Goal: Task Accomplishment & Management: Manage account settings

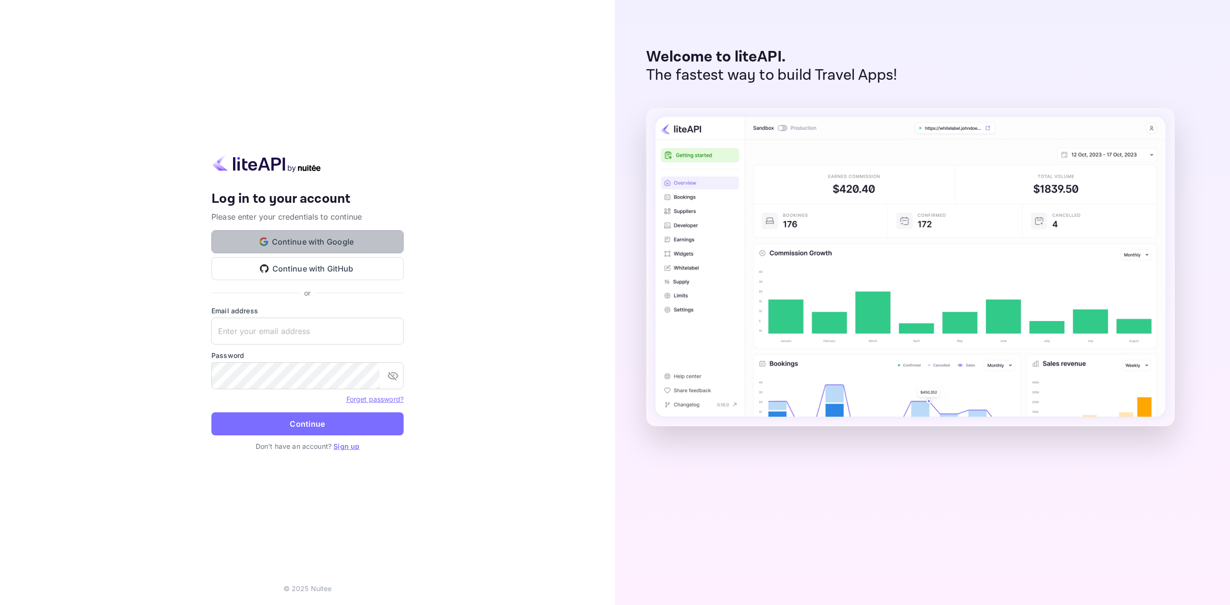
click at [393, 247] on button "Continue with Google" at bounding box center [307, 241] width 192 height 23
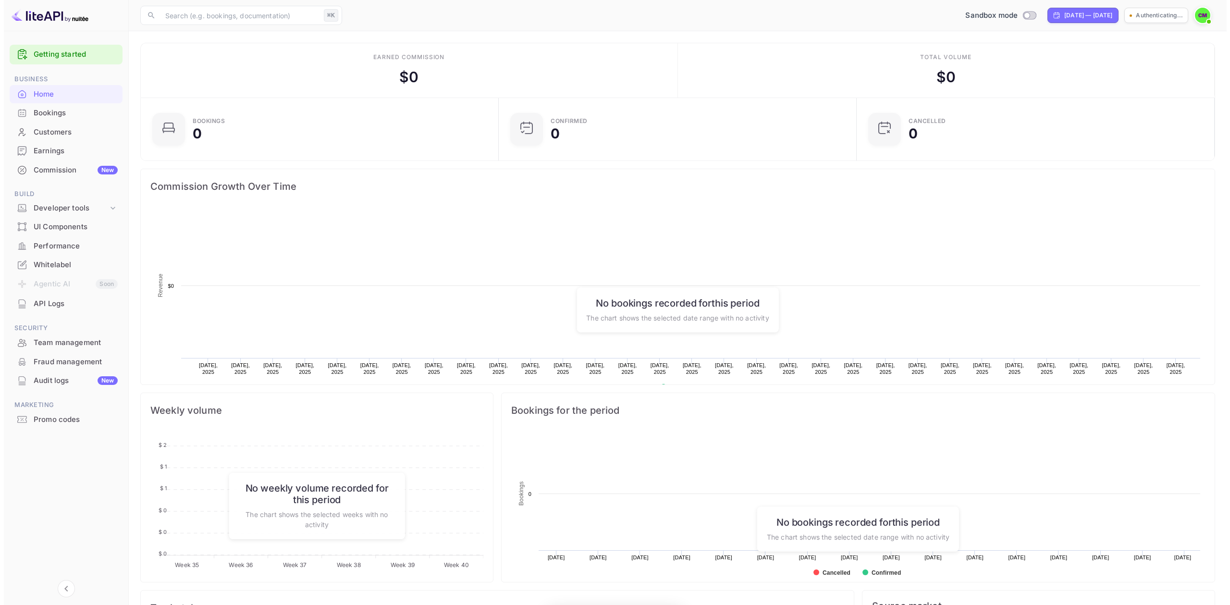
scroll to position [149, 345]
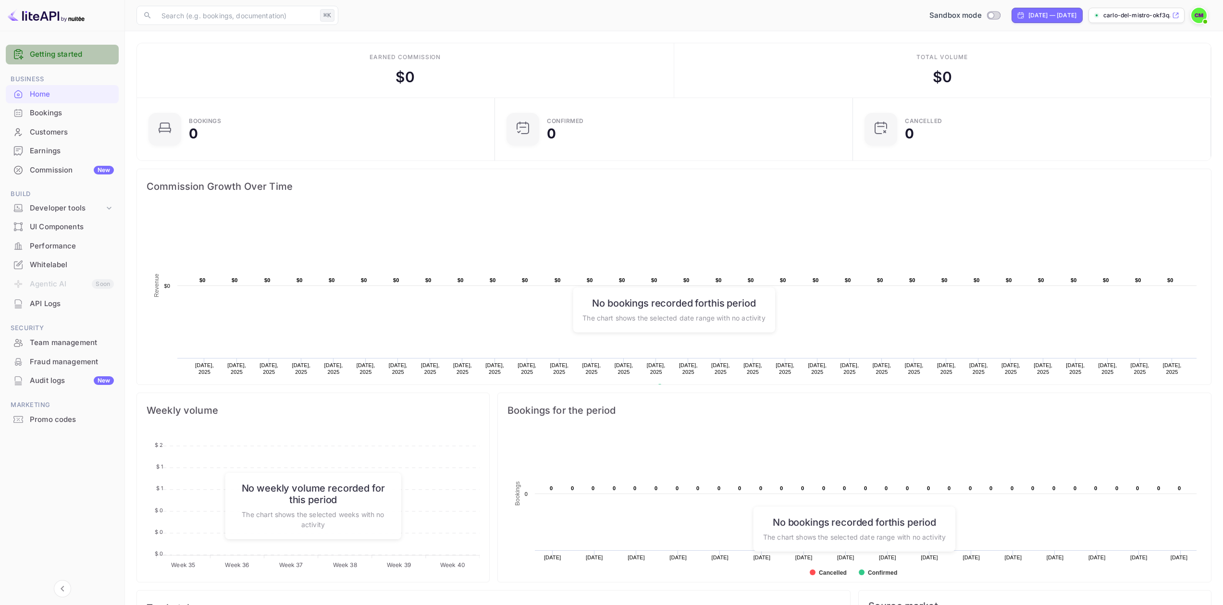
click at [70, 57] on link "Getting started" at bounding box center [72, 54] width 84 height 11
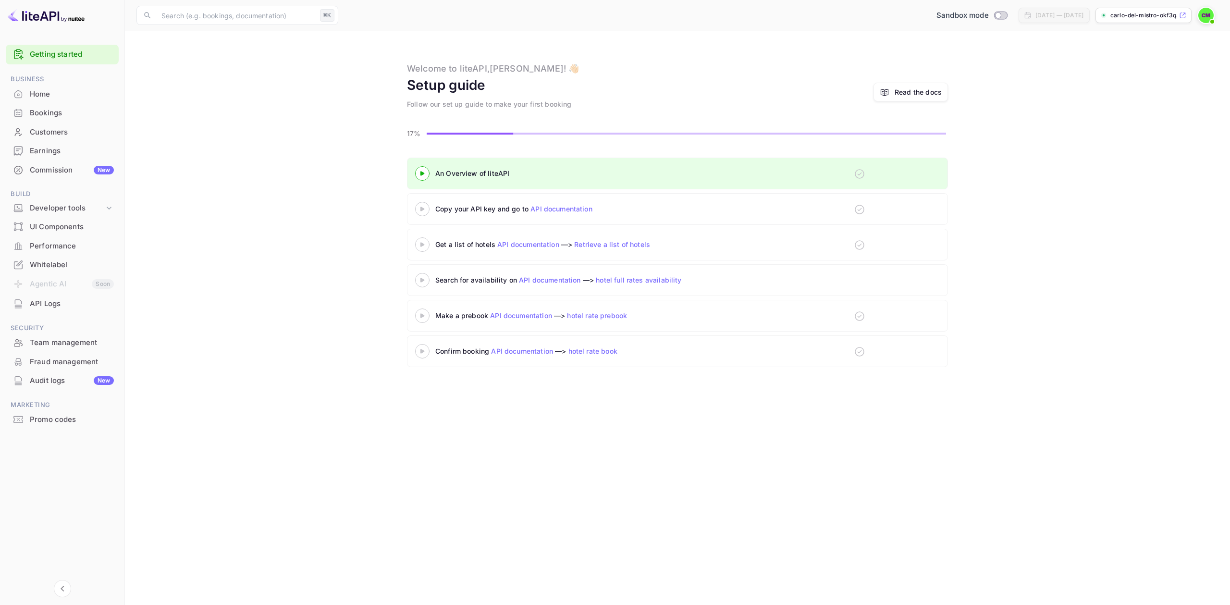
click at [427, 173] on icon at bounding box center [423, 173] width 34 height 5
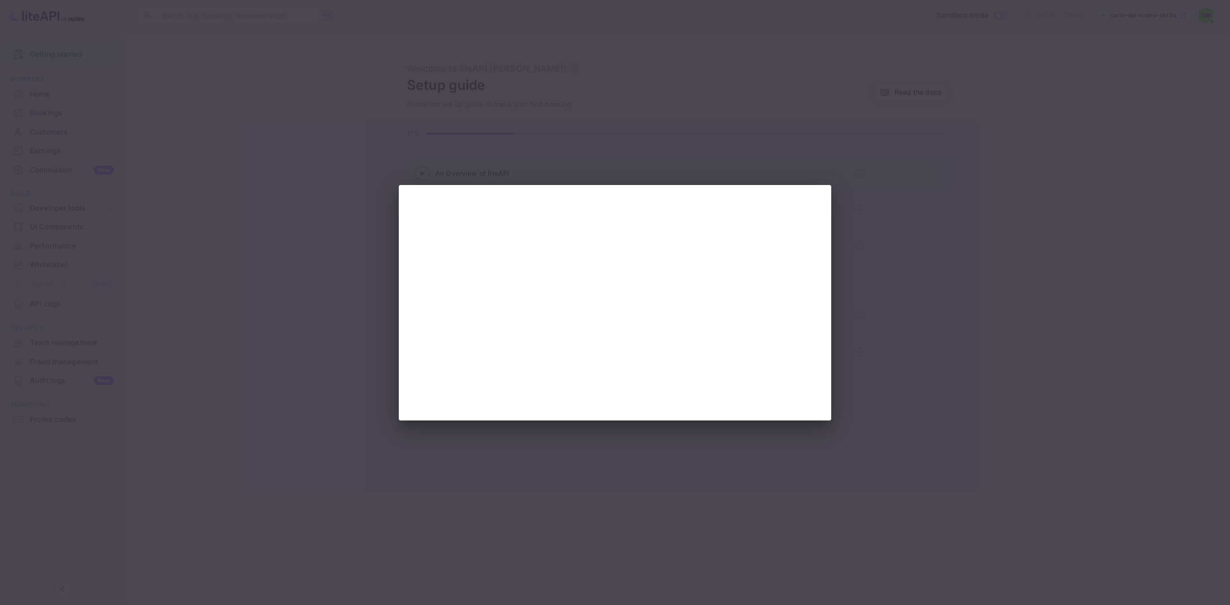
click at [878, 349] on div at bounding box center [615, 302] width 1230 height 605
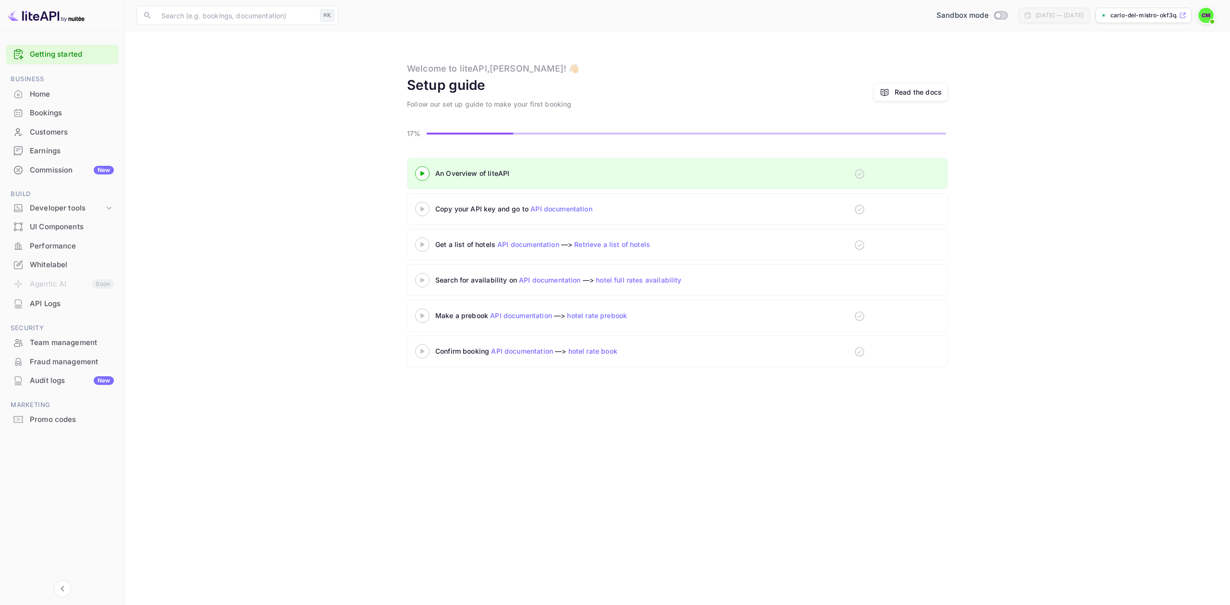
click at [432, 175] on icon at bounding box center [423, 173] width 34 height 5
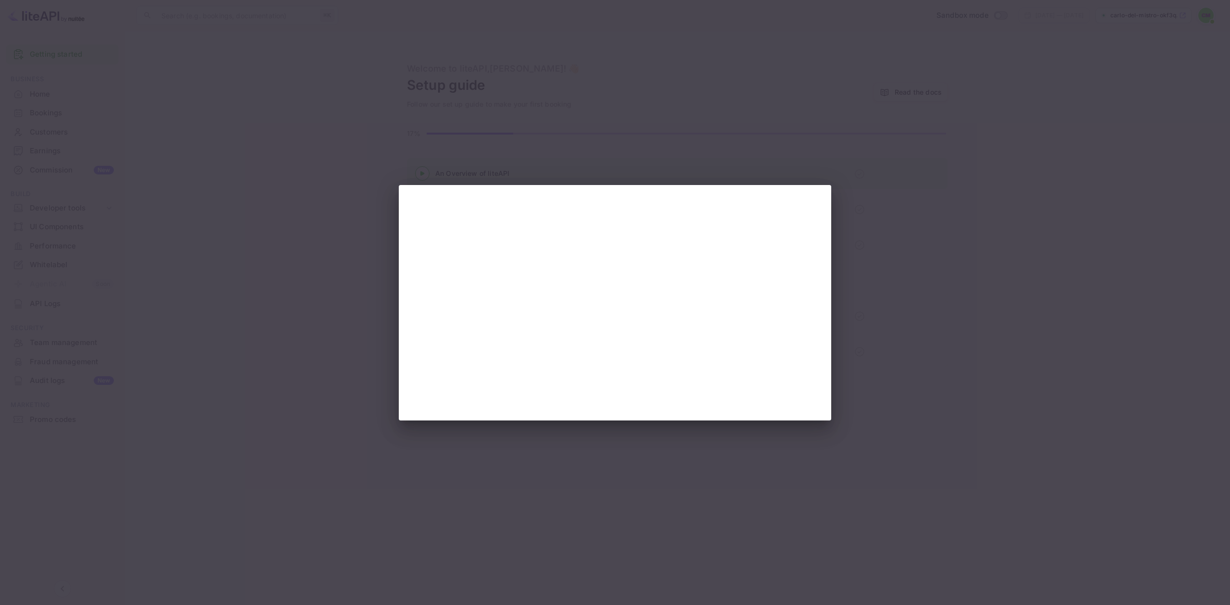
click at [450, 133] on div at bounding box center [615, 302] width 1230 height 605
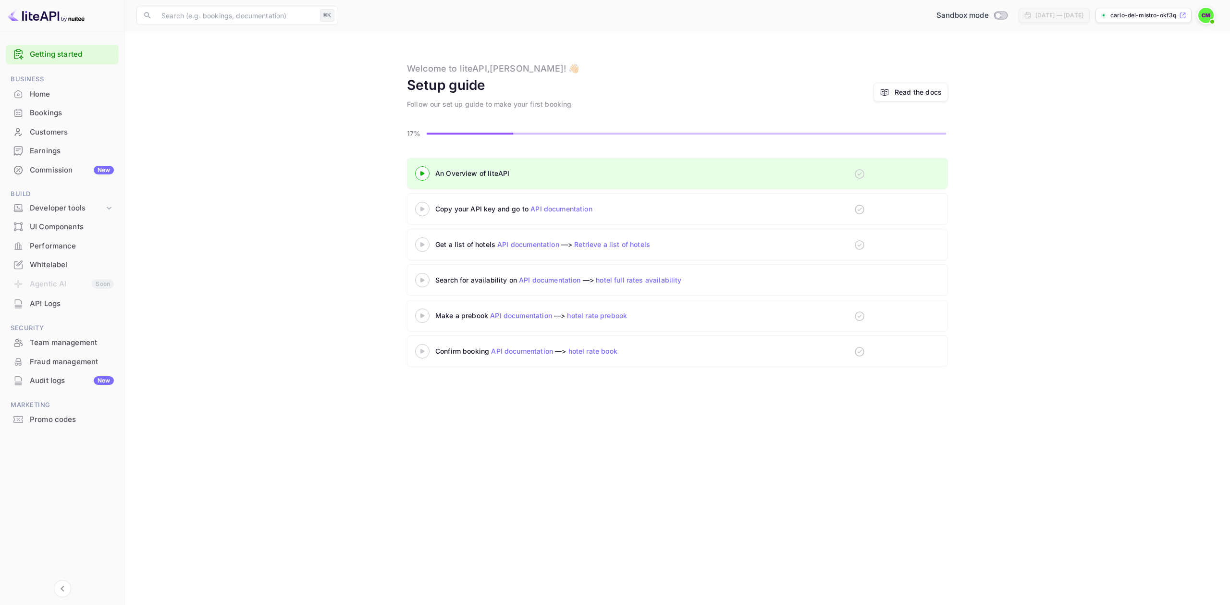
click at [420, 210] on icon at bounding box center [423, 209] width 34 height 5
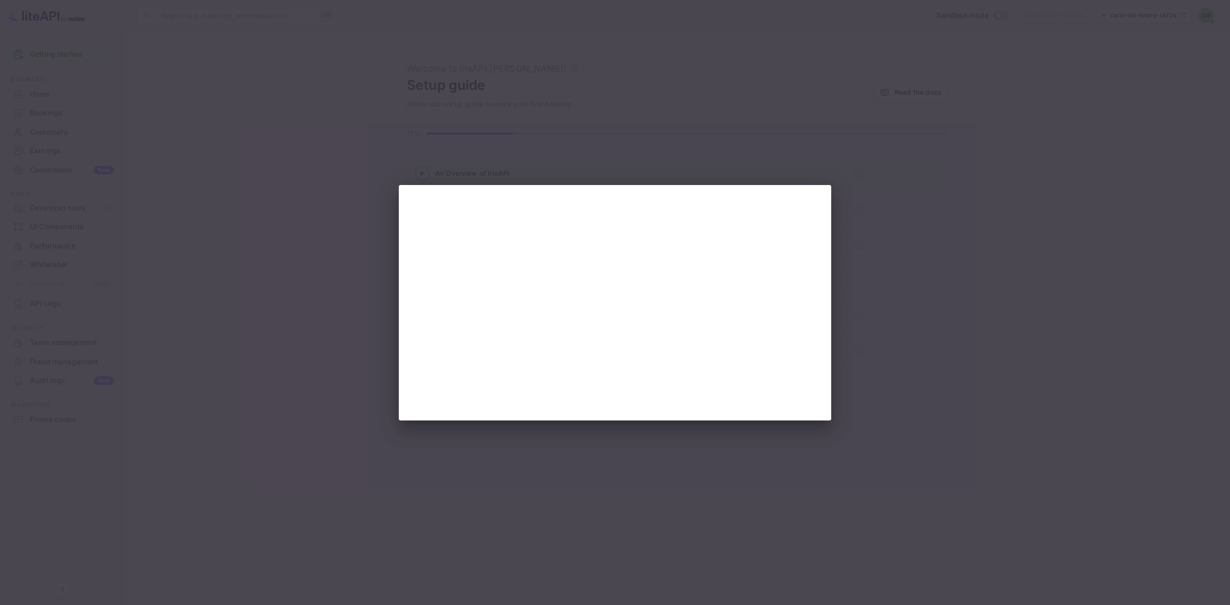
click at [672, 144] on div at bounding box center [615, 302] width 1230 height 605
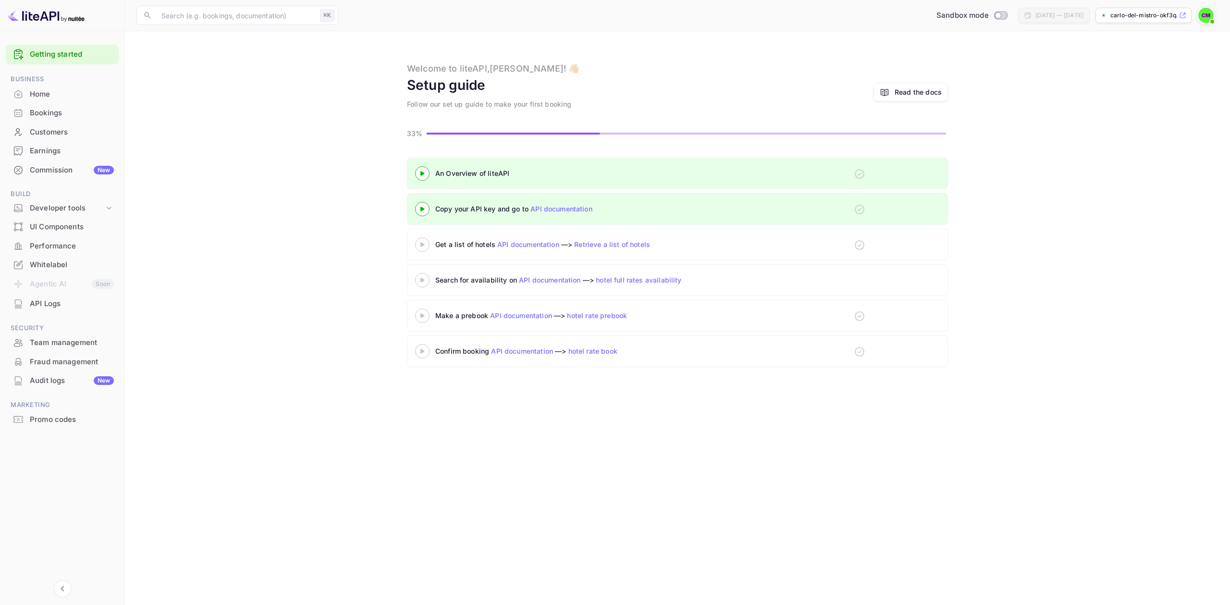
click at [425, 246] on icon at bounding box center [423, 244] width 34 height 5
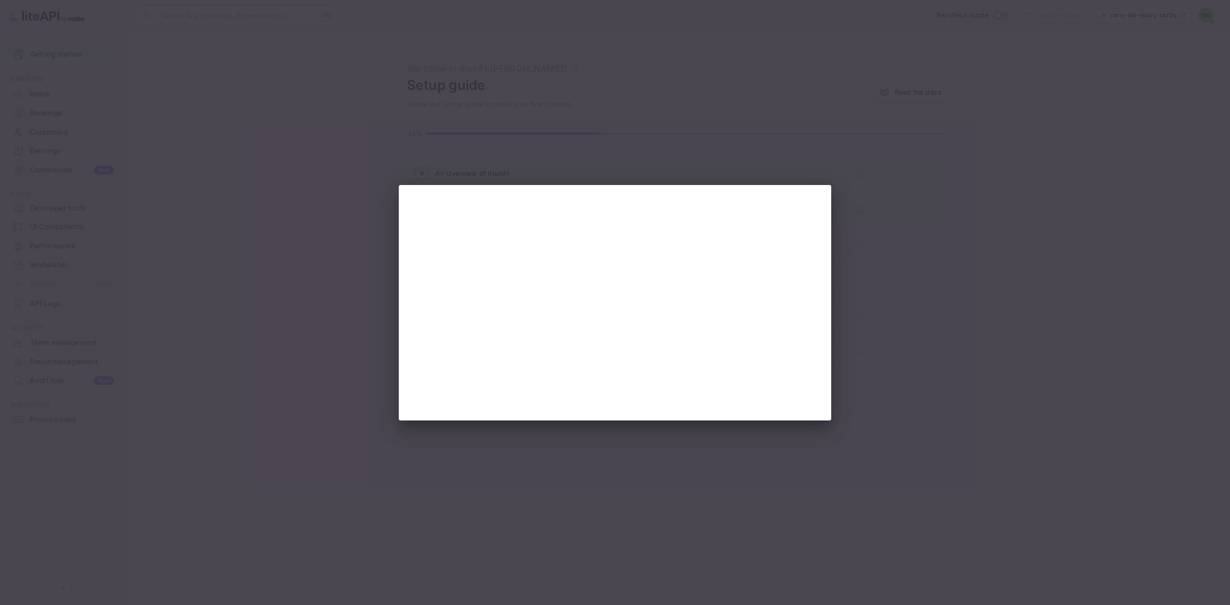
click at [392, 195] on div at bounding box center [615, 302] width 1230 height 605
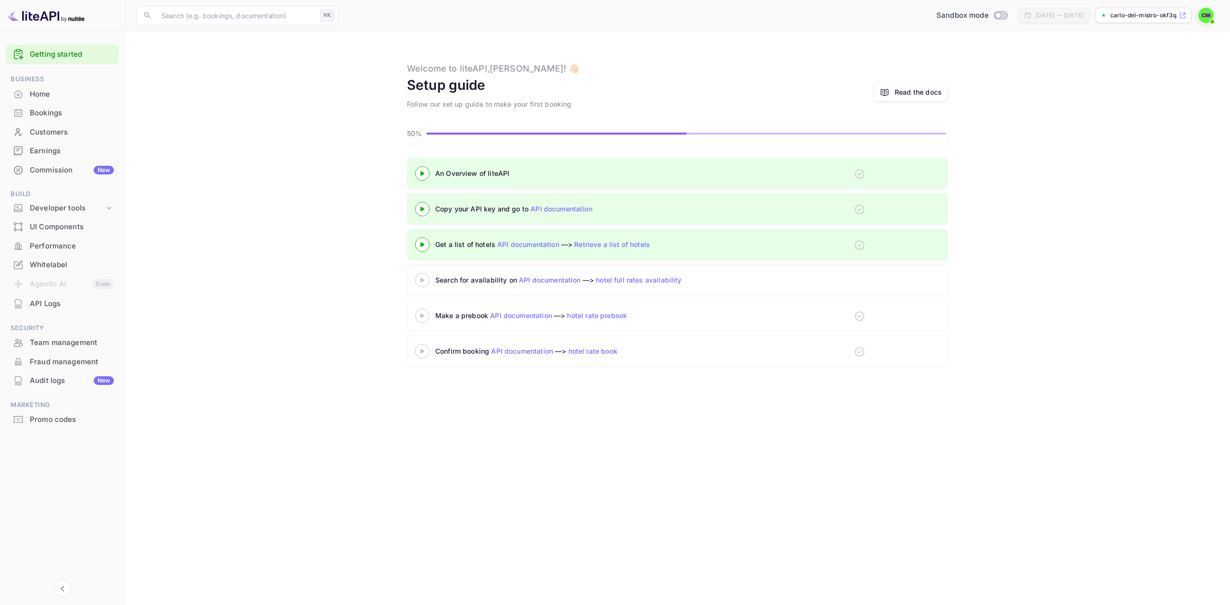
click at [422, 278] on icon at bounding box center [423, 280] width 34 height 5
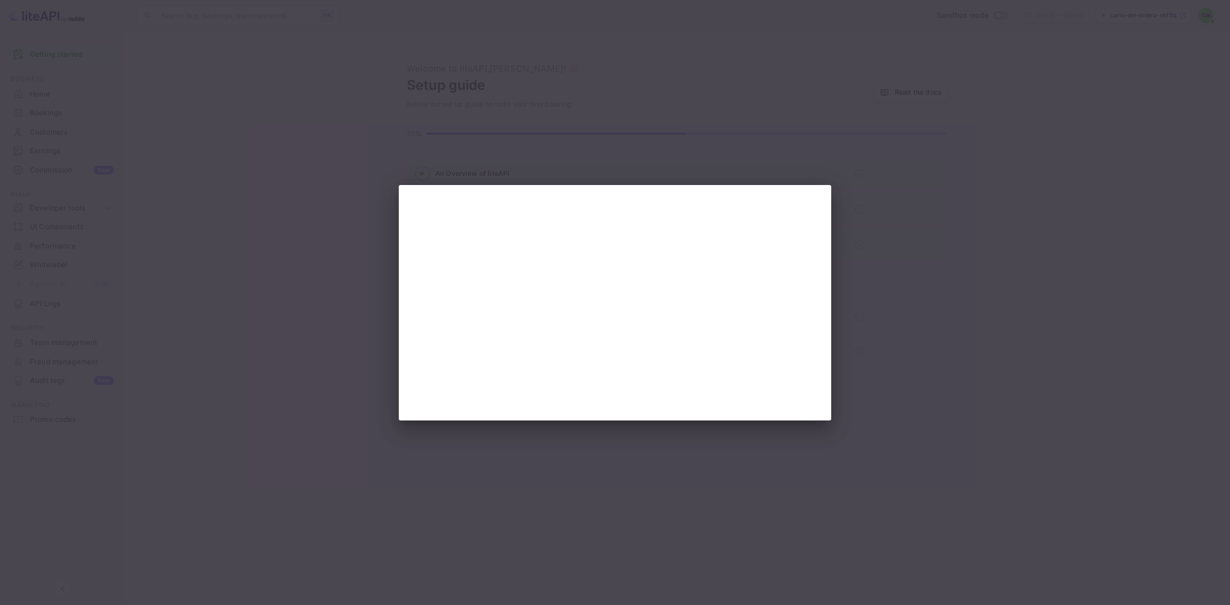
click at [389, 155] on div at bounding box center [615, 302] width 1230 height 605
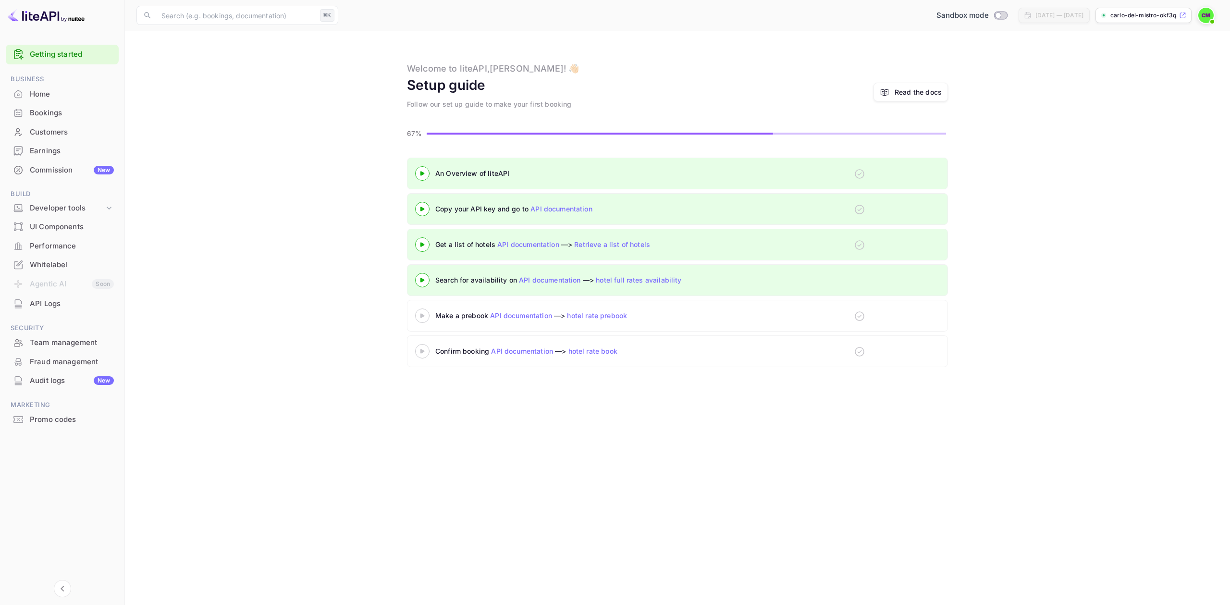
click at [63, 89] on div "Home" at bounding box center [72, 94] width 84 height 11
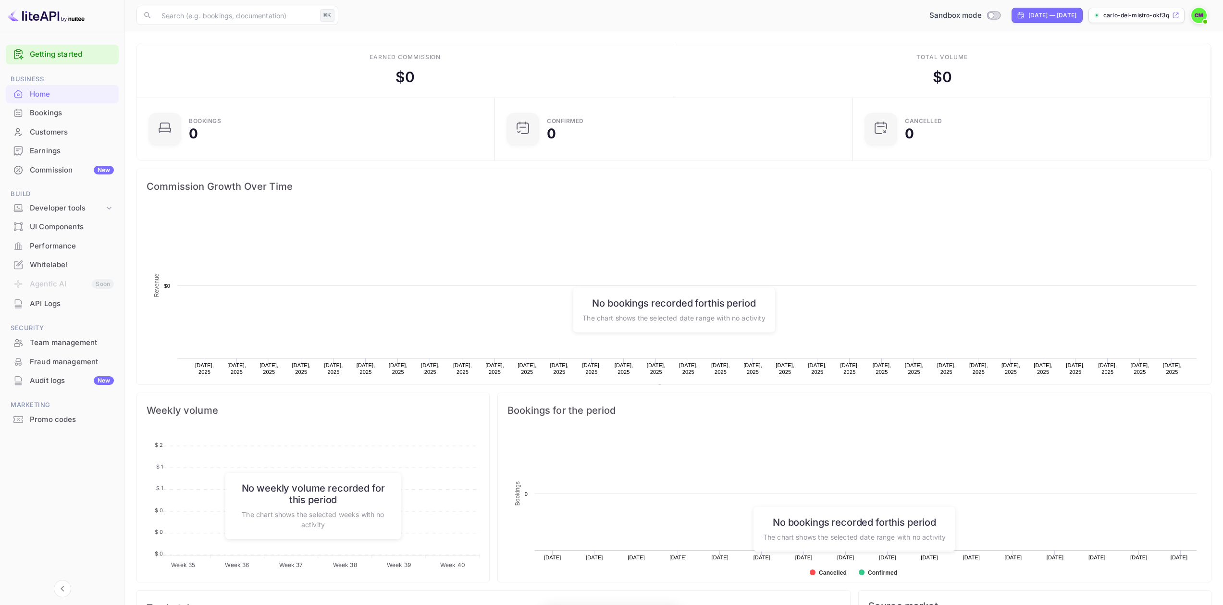
scroll to position [149, 345]
click at [685, 211] on rect at bounding box center [674, 304] width 1055 height 192
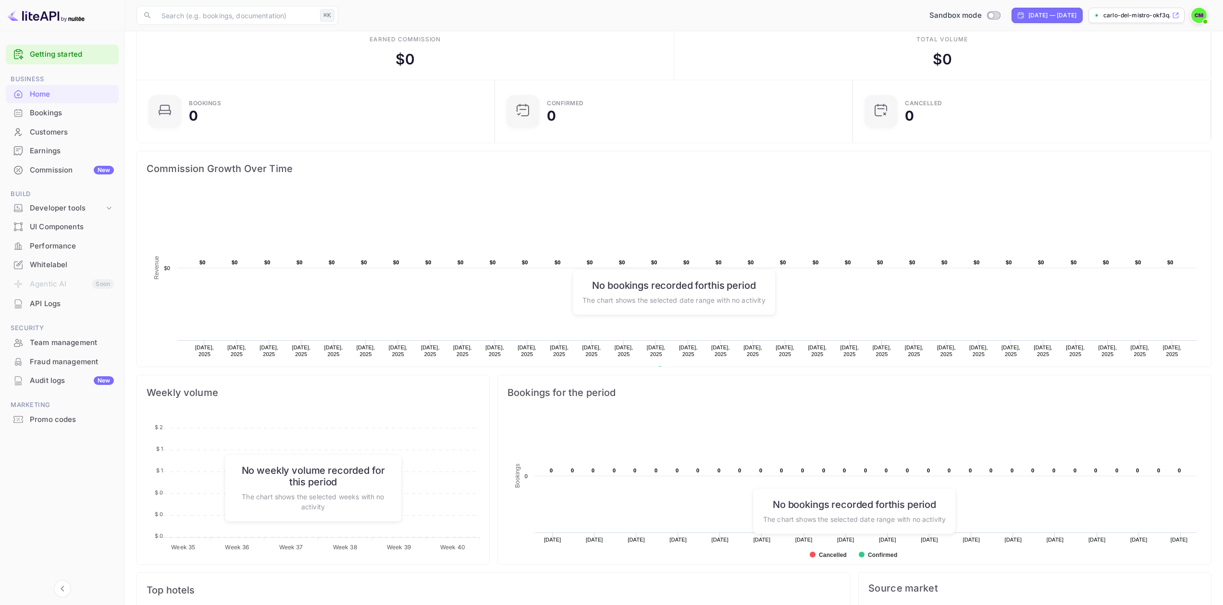
scroll to position [0, 0]
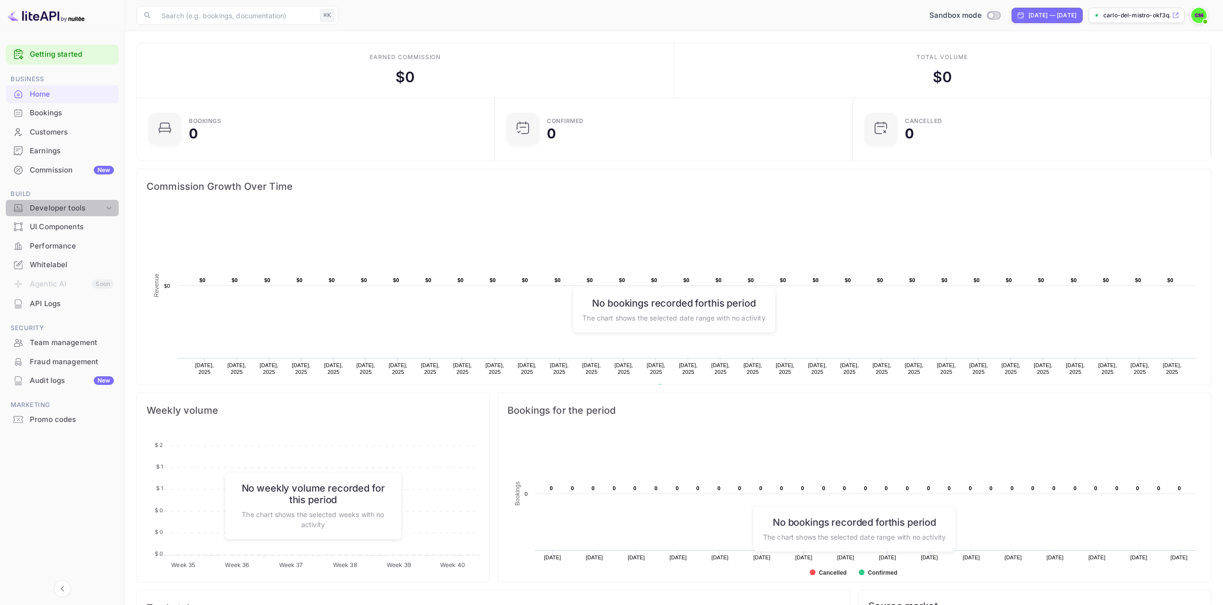
click at [79, 205] on div "Developer tools" at bounding box center [67, 208] width 74 height 11
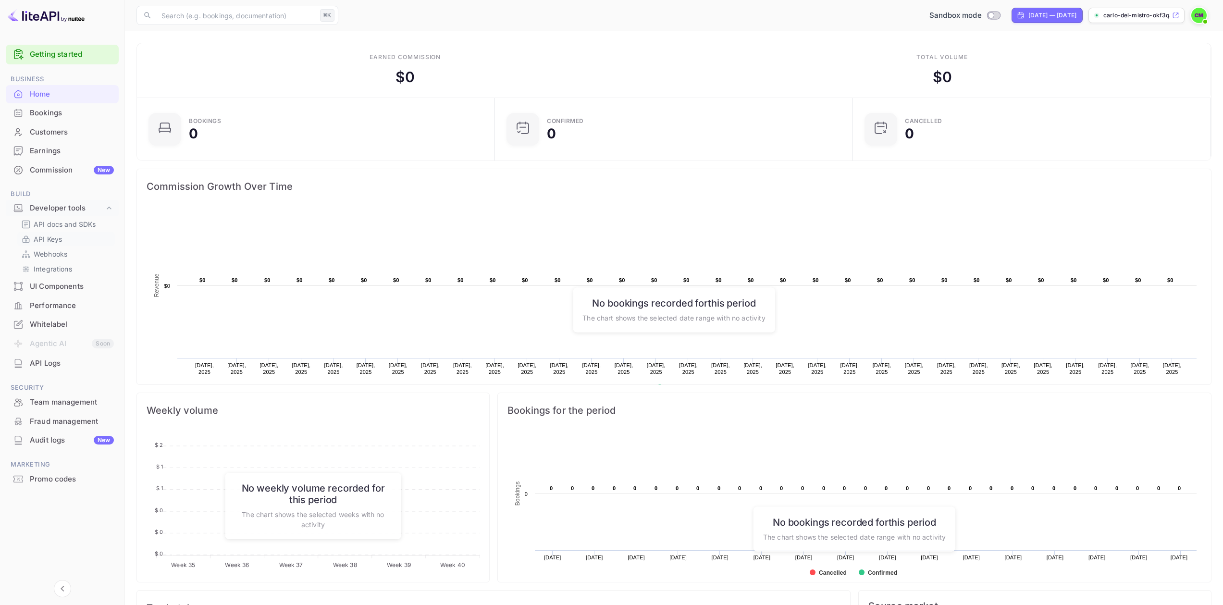
click at [86, 238] on link "API Keys" at bounding box center [66, 239] width 90 height 10
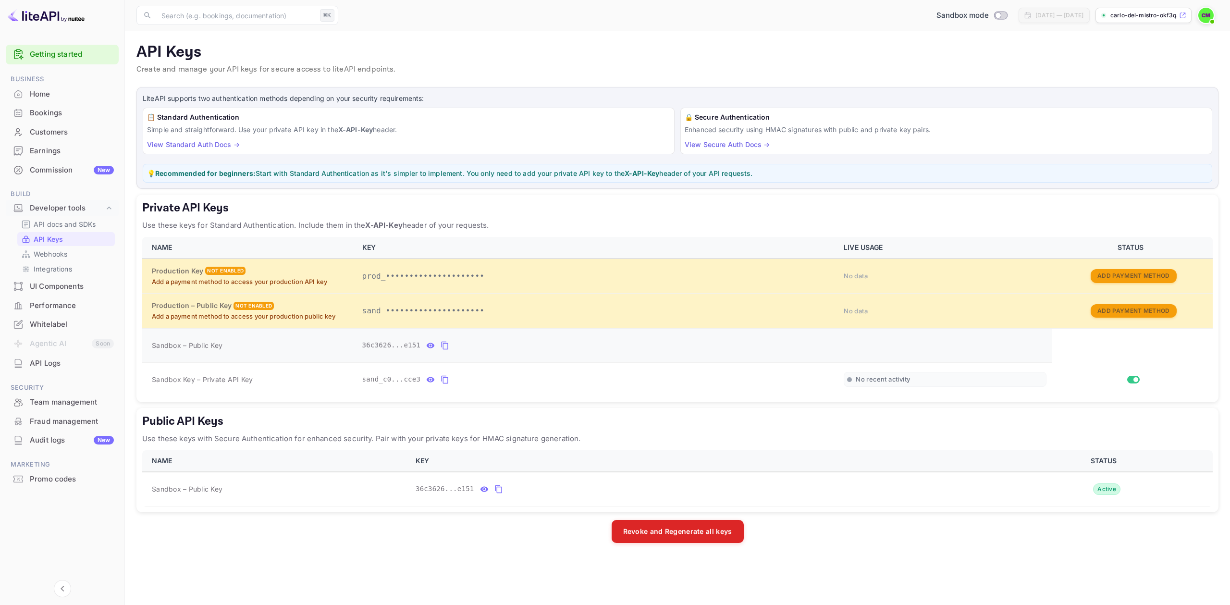
click at [443, 346] on icon "private api keys table" at bounding box center [445, 346] width 7 height 8
click at [444, 380] on icon "private api keys table" at bounding box center [445, 380] width 9 height 12
click at [447, 349] on icon "private api keys table" at bounding box center [445, 346] width 9 height 12
click at [443, 348] on icon "private api keys table" at bounding box center [445, 346] width 7 height 8
click at [76, 361] on div "API Logs" at bounding box center [72, 363] width 84 height 11
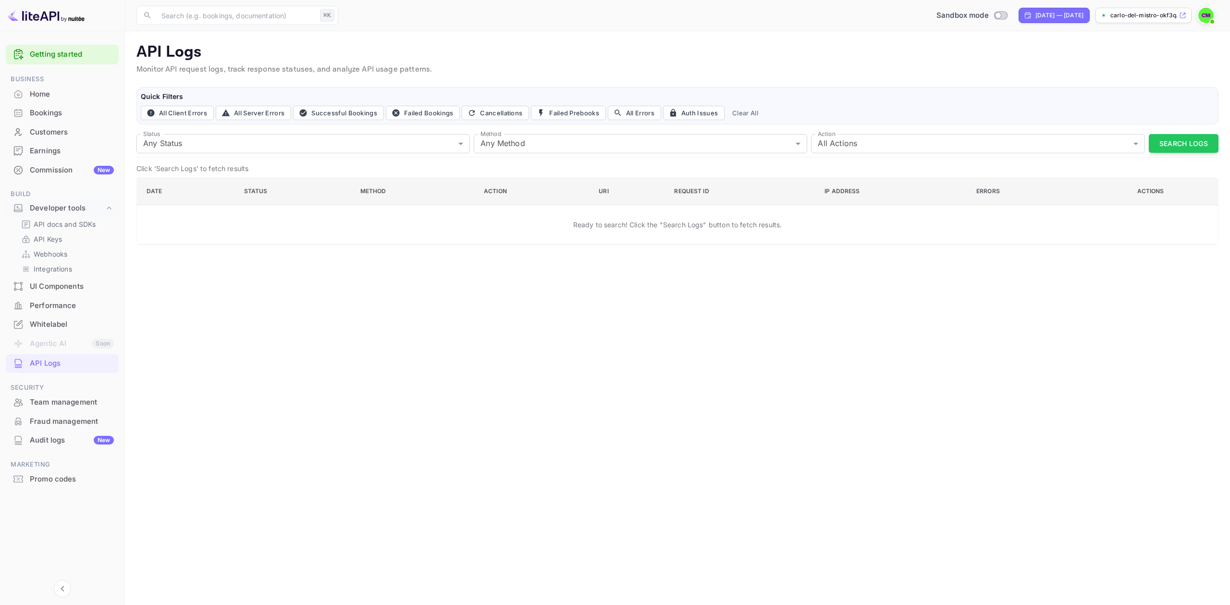
click at [72, 96] on div "Home" at bounding box center [72, 94] width 84 height 11
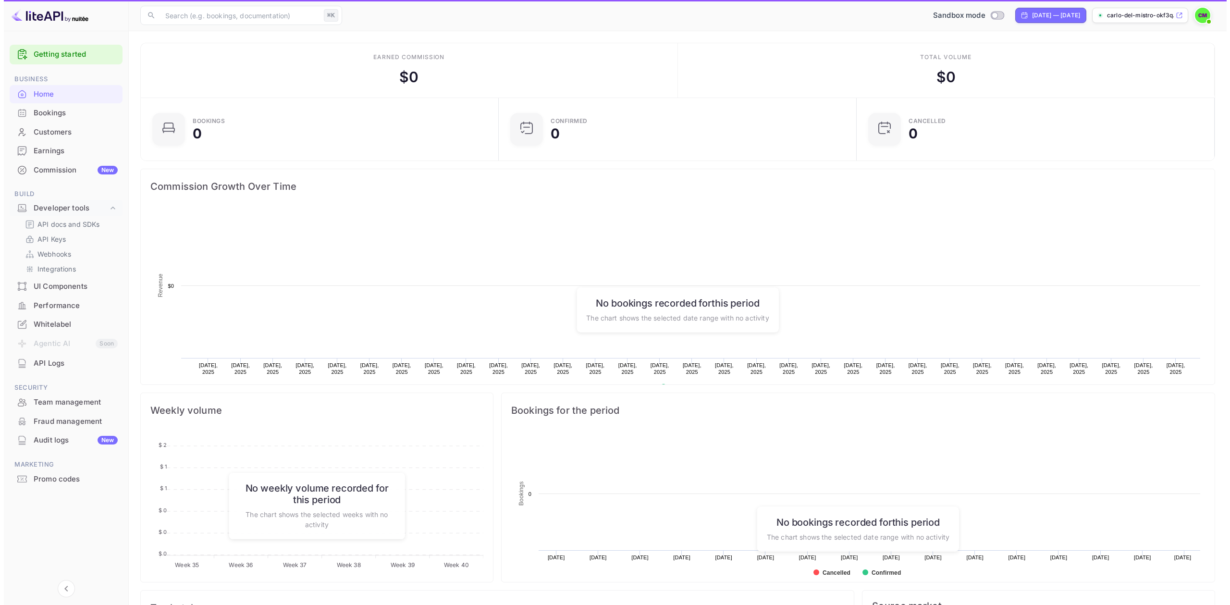
scroll to position [149, 345]
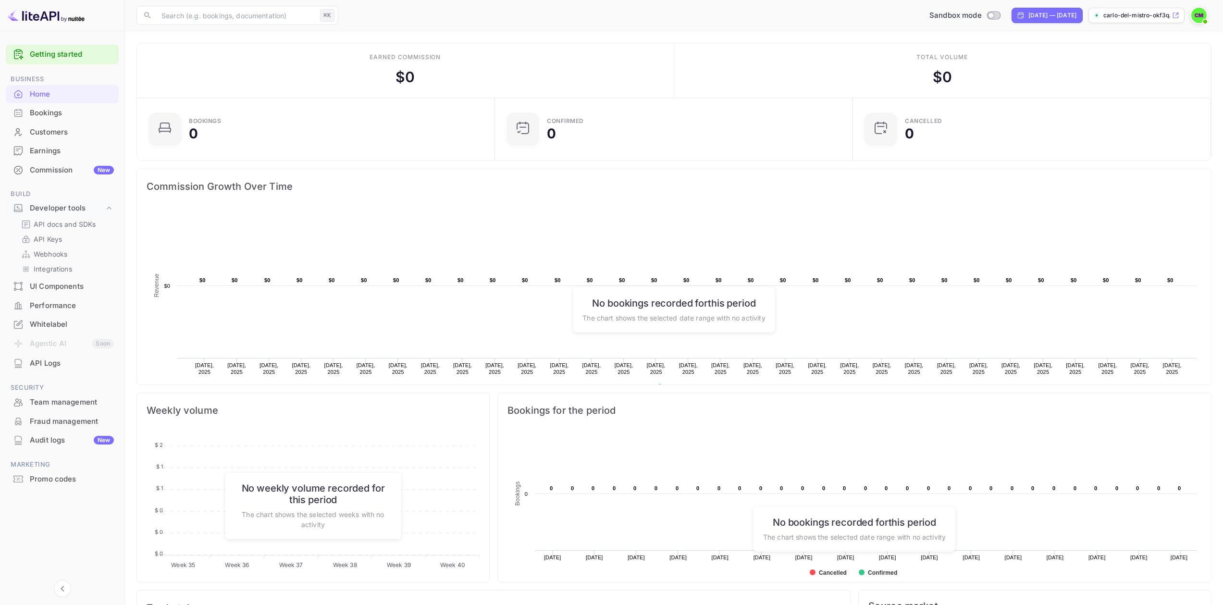
click at [67, 55] on link "Getting started" at bounding box center [72, 54] width 84 height 11
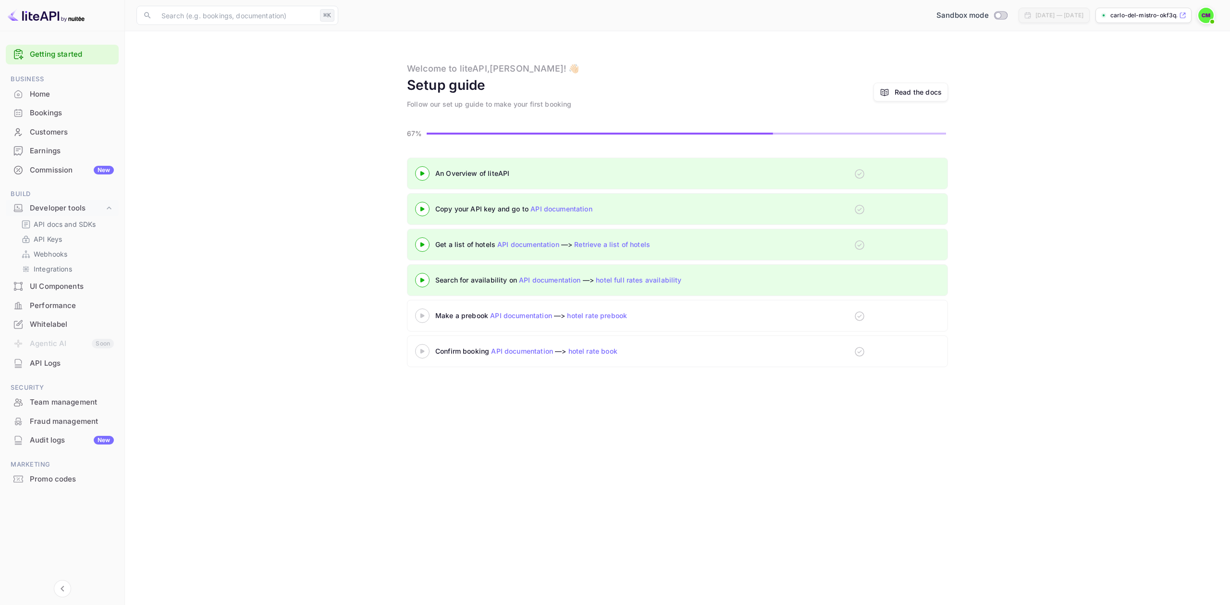
click at [426, 211] on icon at bounding box center [423, 209] width 34 height 5
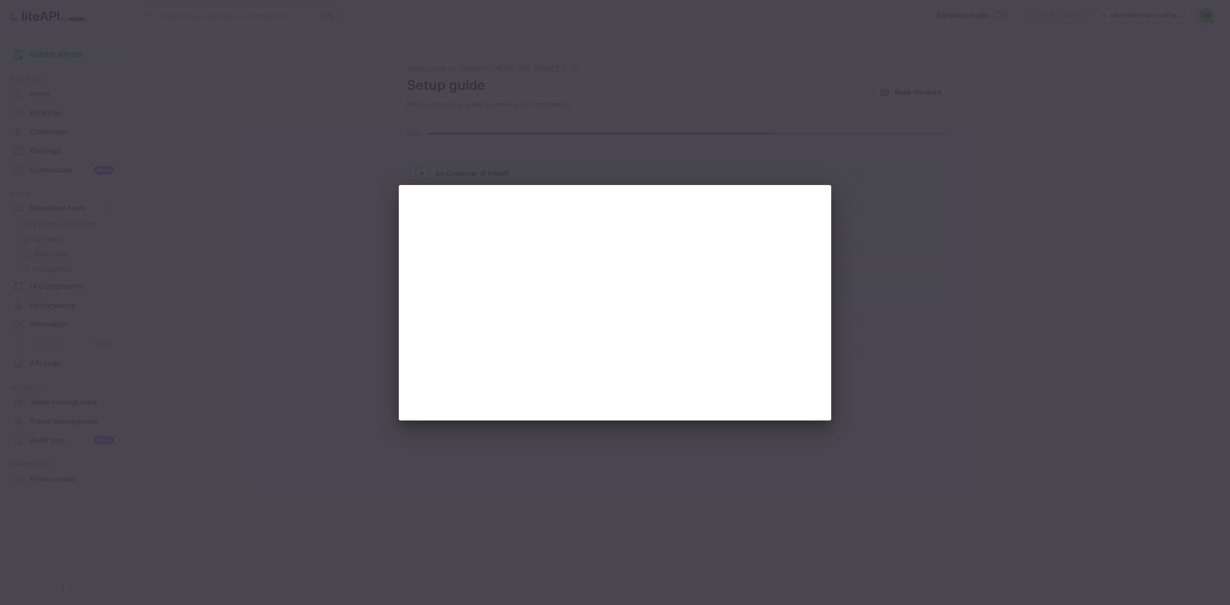
click at [582, 158] on div at bounding box center [615, 302] width 1230 height 605
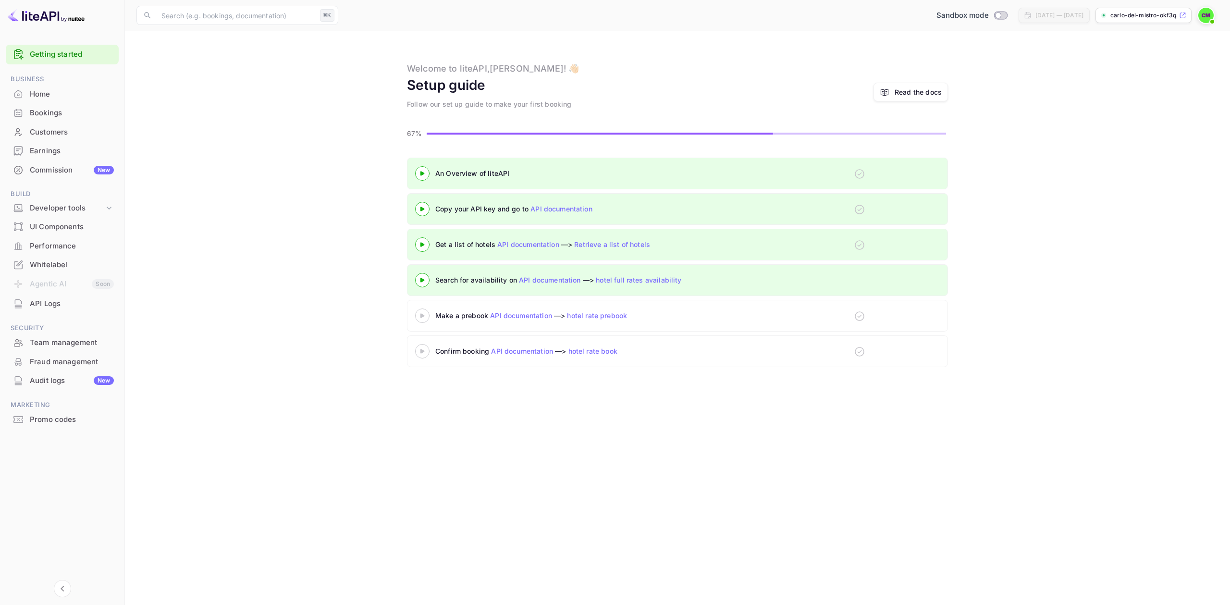
click at [560, 211] on link "API documentation" at bounding box center [562, 209] width 62 height 8
click at [76, 213] on div "Developer tools" at bounding box center [62, 208] width 113 height 17
click at [68, 242] on link "API Keys" at bounding box center [66, 239] width 90 height 10
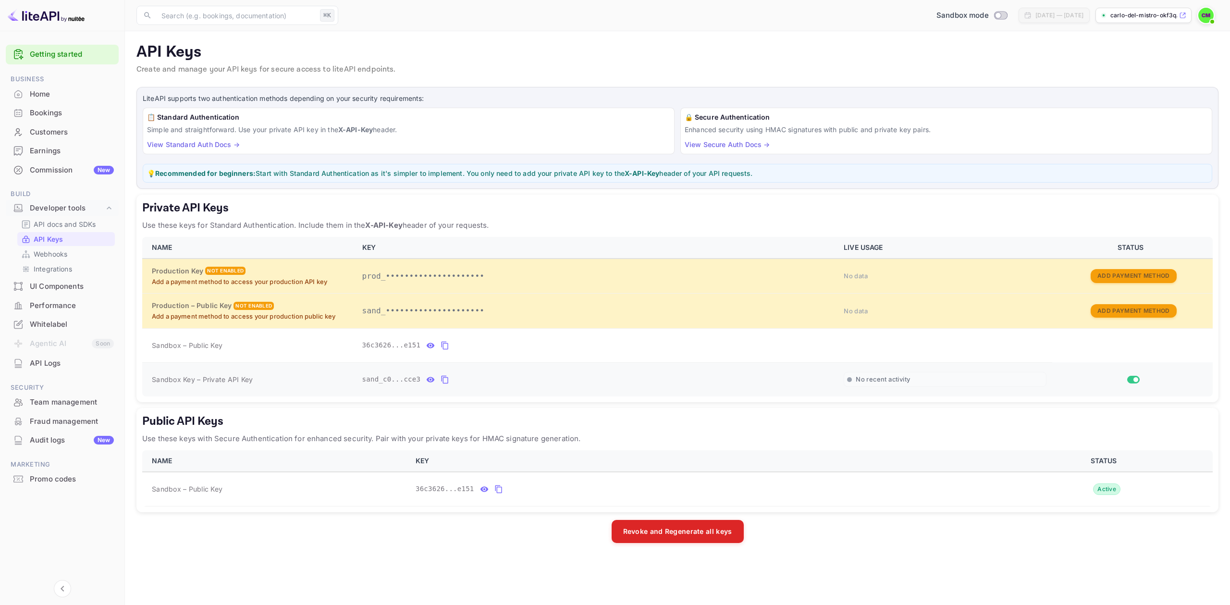
click at [448, 383] on icon "private api keys table" at bounding box center [445, 380] width 9 height 12
